Goal: Transaction & Acquisition: Purchase product/service

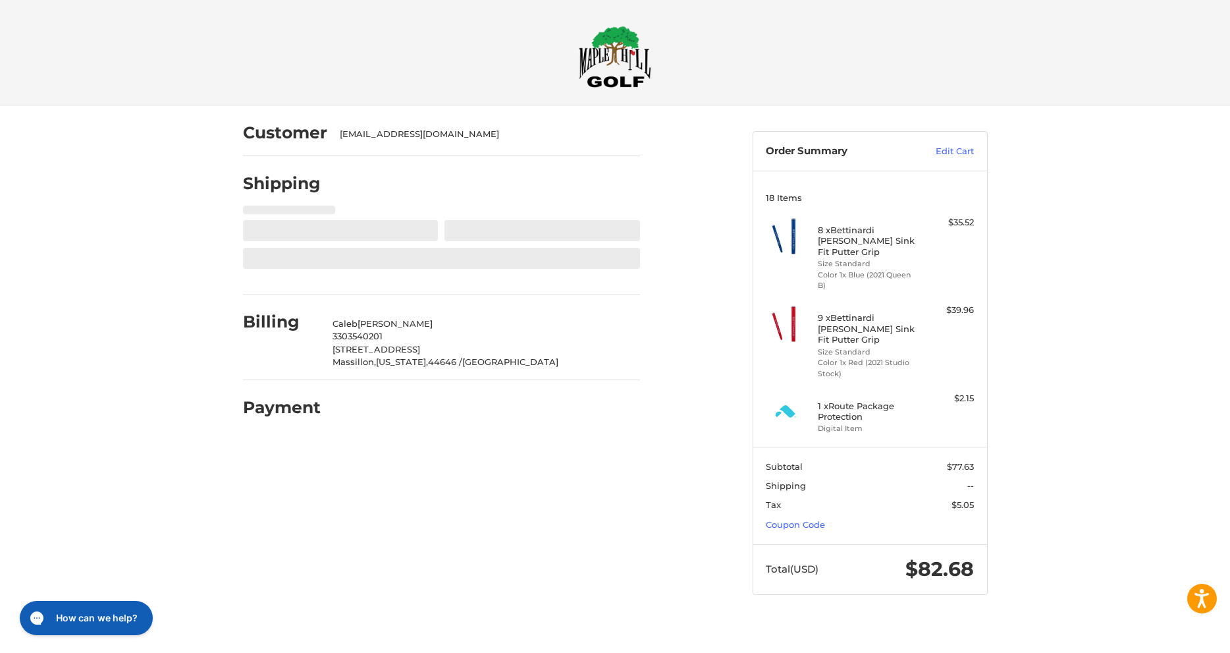
select select "**"
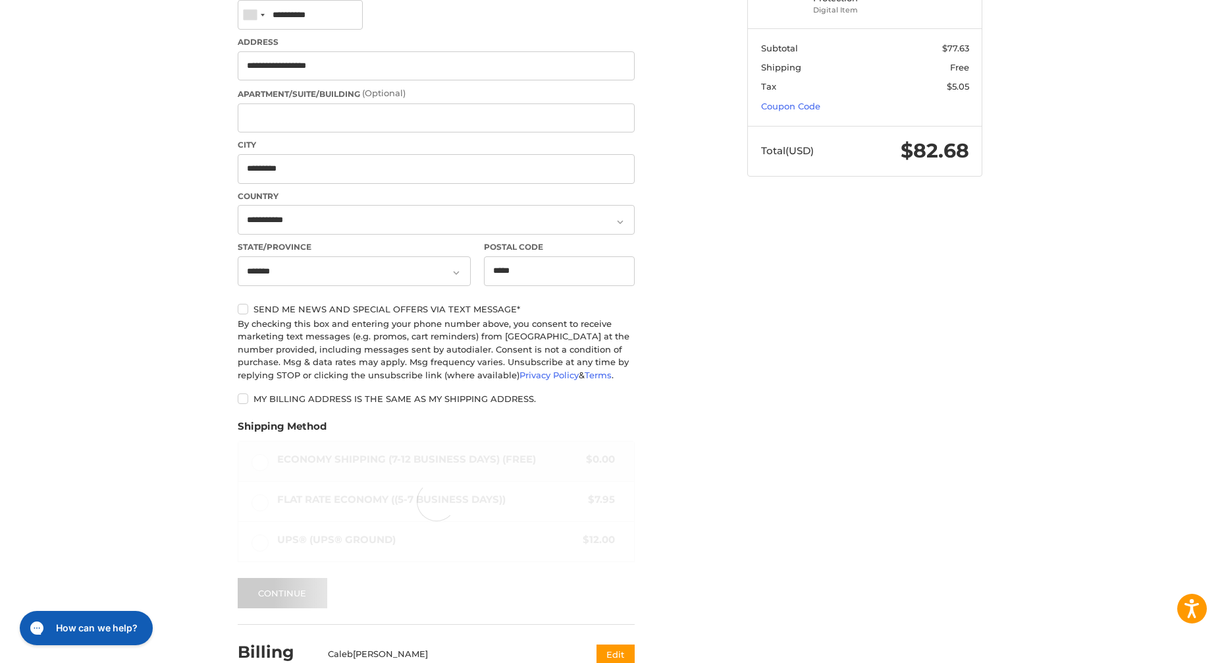
scroll to position [526, 0]
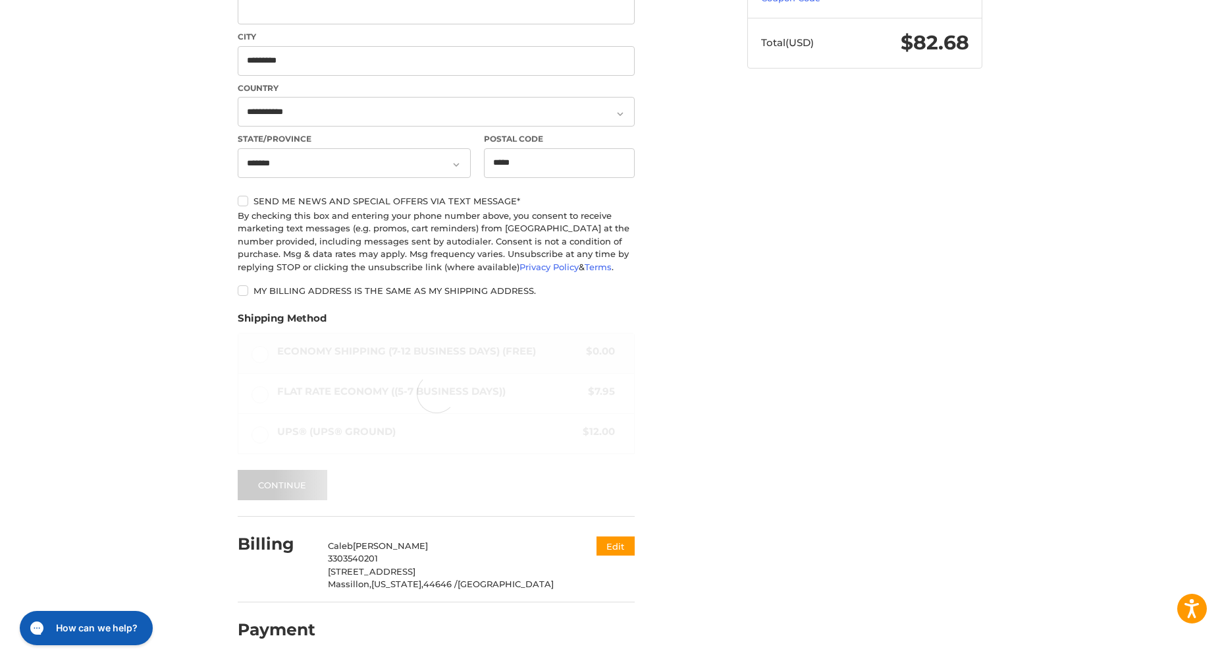
click at [244, 201] on label "Send me news and special offers via text message*" at bounding box center [436, 201] width 397 height 11
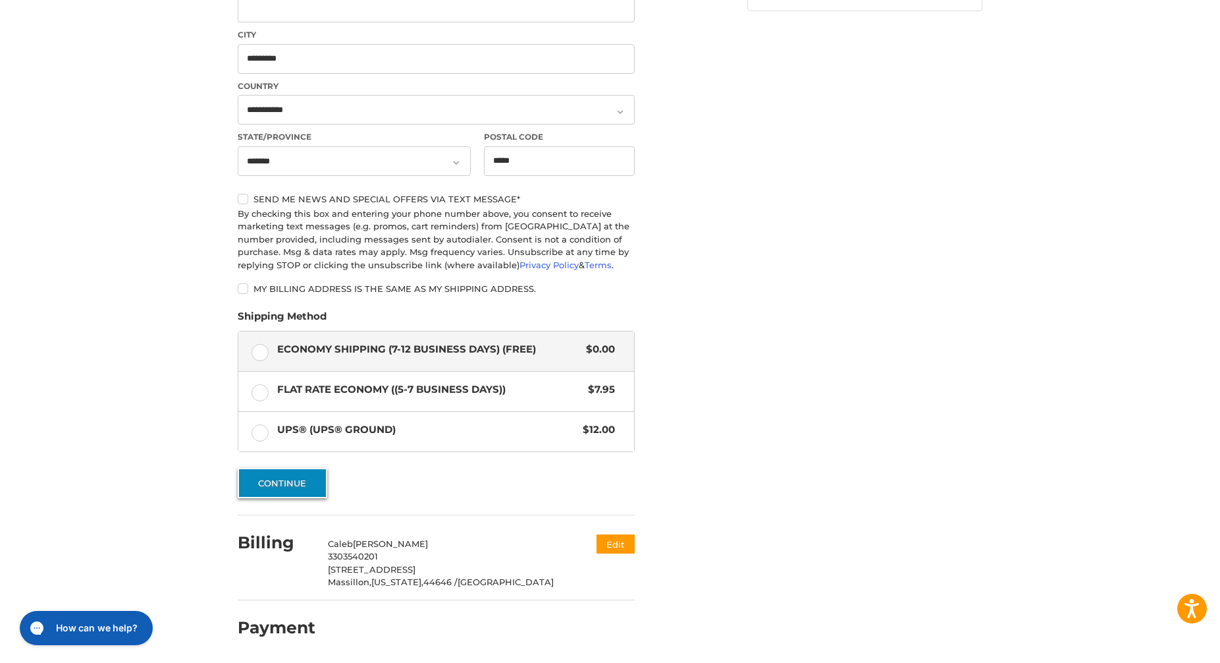
click at [275, 484] on button "Continue" at bounding box center [283, 483] width 90 height 30
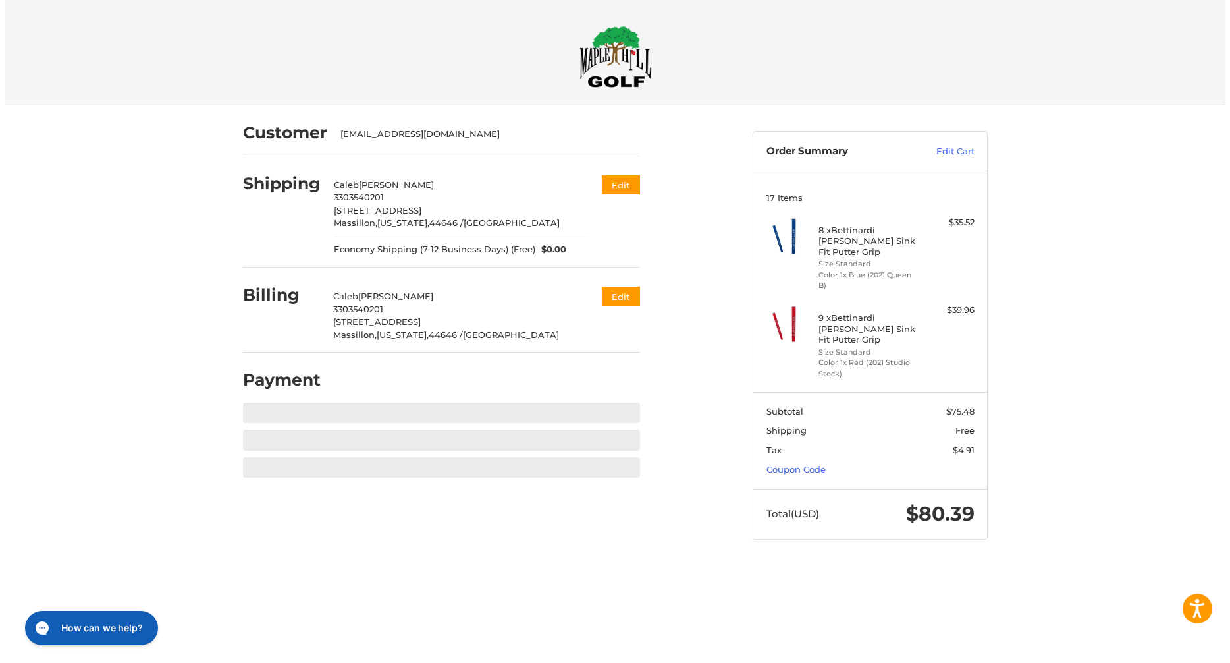
scroll to position [0, 0]
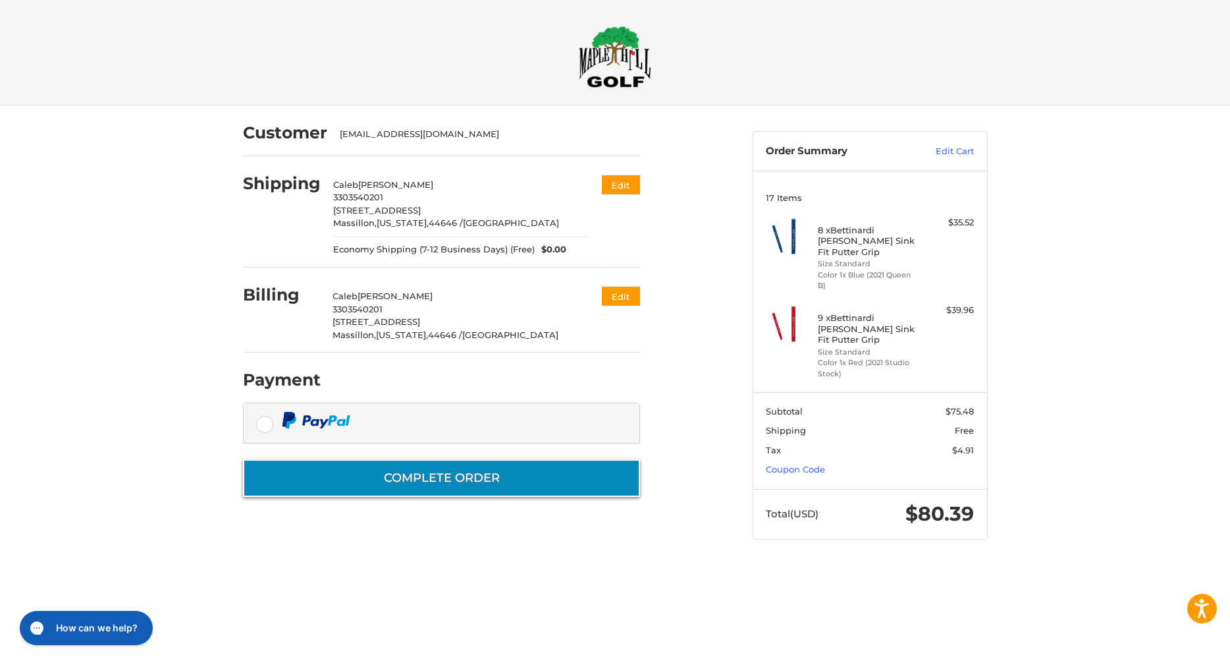
click at [425, 476] on button "Complete order" at bounding box center [441, 478] width 397 height 38
